Goal: Find specific page/section: Find specific page/section

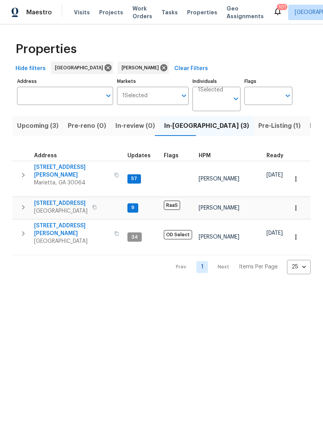
click at [48, 164] on span "3526 W Hampton Dr NW" at bounding box center [71, 170] width 75 height 15
click at [54, 199] on span "5160 Legendary Ln" at bounding box center [60, 203] width 53 height 8
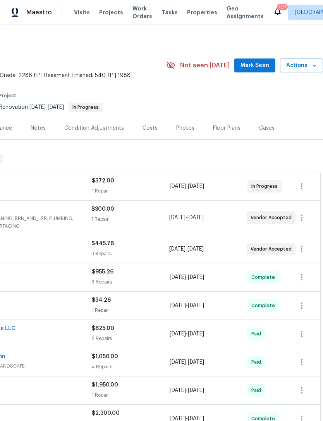
scroll to position [1, 115]
click at [258, 70] on span "Mark Seen" at bounding box center [254, 66] width 29 height 10
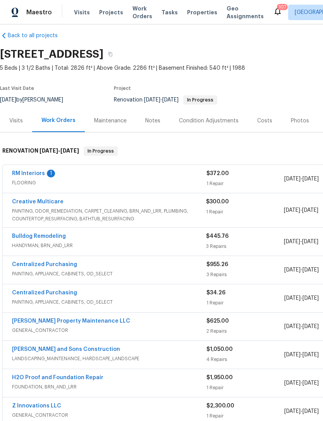
scroll to position [8, 0]
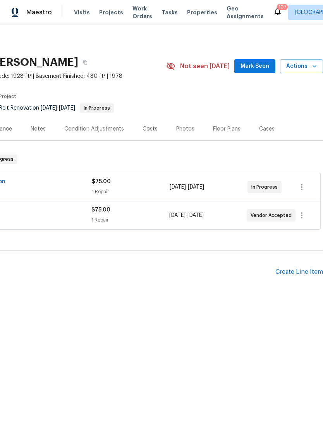
scroll to position [0, 115]
click at [262, 65] on span "Mark Seen" at bounding box center [254, 67] width 29 height 10
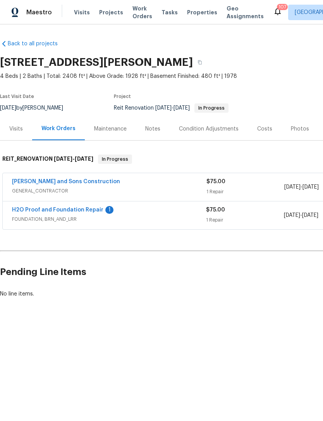
scroll to position [0, 0]
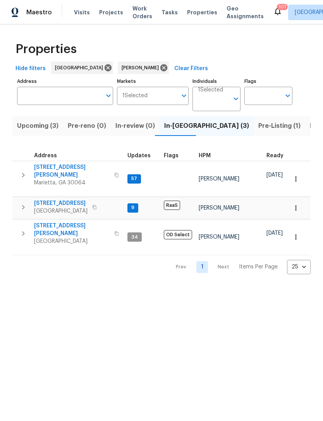
click at [44, 222] on span "314 Jackson St" at bounding box center [71, 229] width 75 height 15
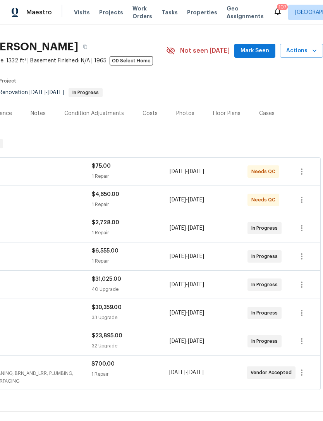
scroll to position [15, 115]
click at [258, 53] on span "Mark Seen" at bounding box center [254, 51] width 29 height 10
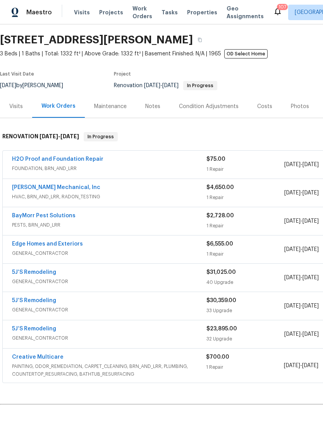
scroll to position [22, 0]
click at [157, 108] on div "Notes" at bounding box center [152, 107] width 15 height 8
